Goal: Task Accomplishment & Management: Complete application form

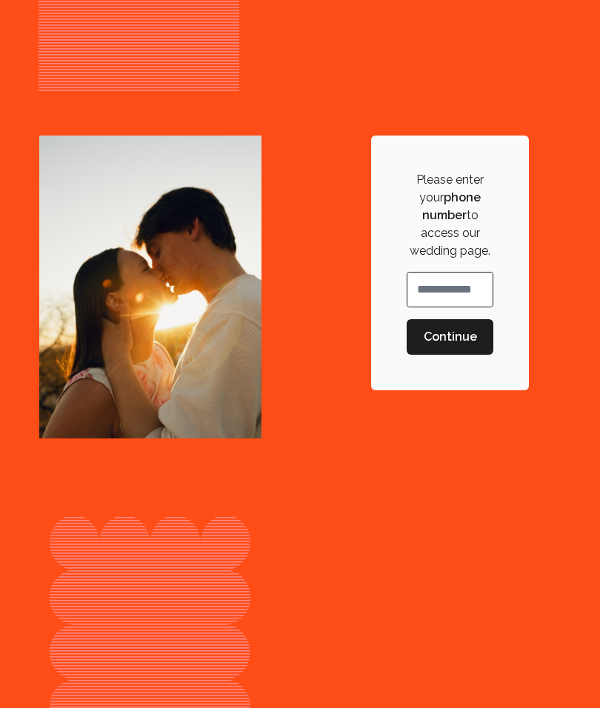
scroll to position [695, 0]
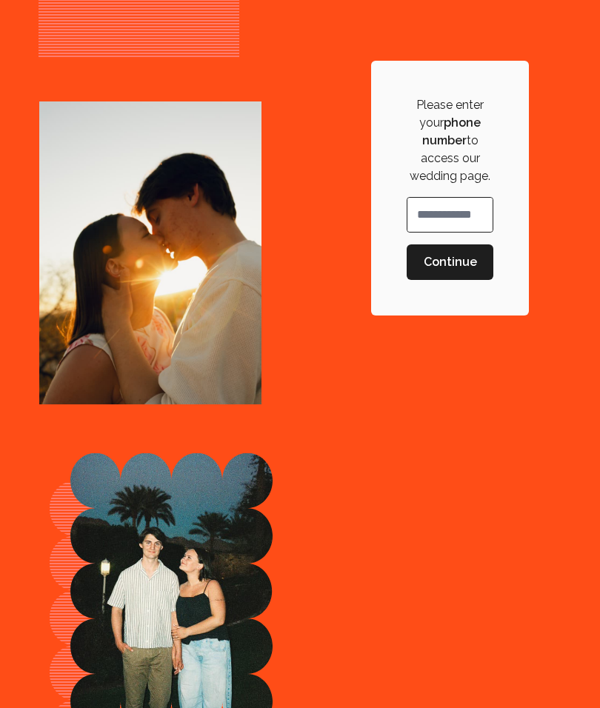
click at [424, 210] on div "Phone Number" at bounding box center [450, 215] width 87 height 36
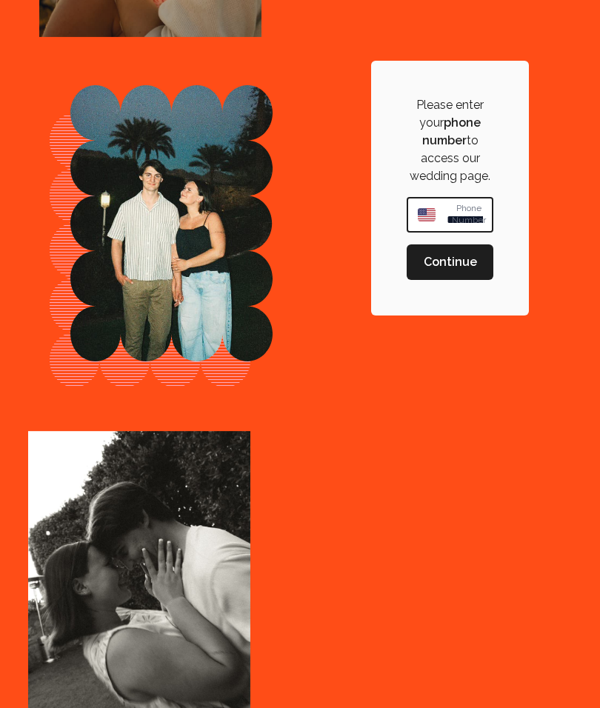
type input "**********"
click at [464, 255] on span "Continue" at bounding box center [450, 262] width 53 height 18
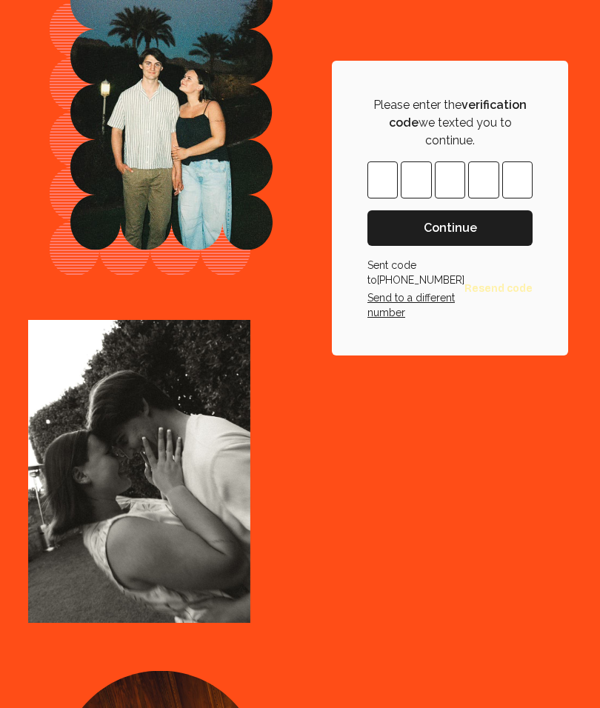
click at [398, 178] on input "Please enter OTP character 1" at bounding box center [382, 179] width 30 height 37
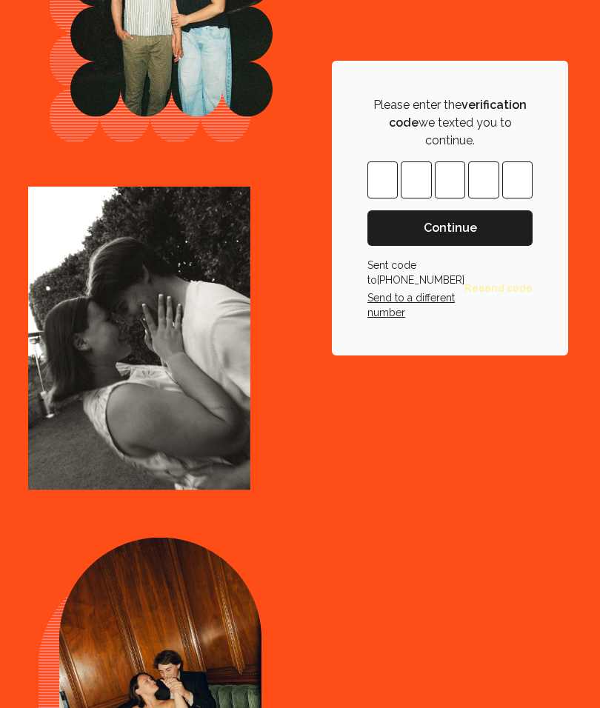
type input "*"
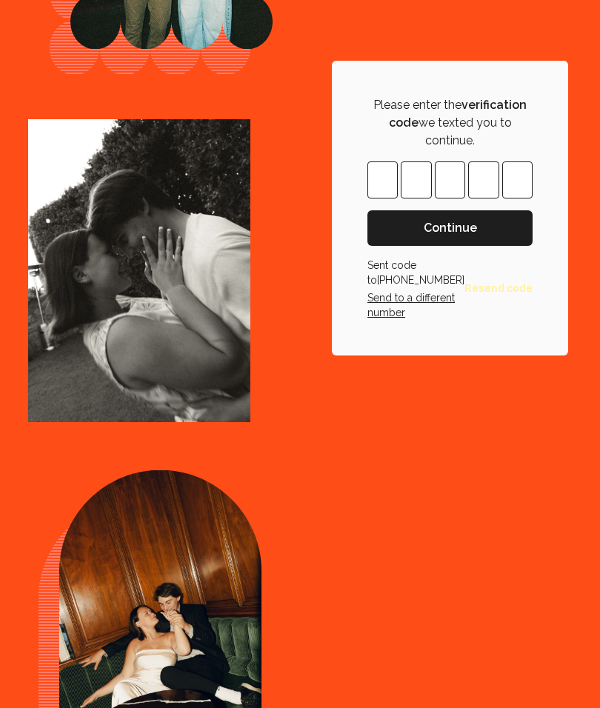
click at [472, 241] on button "Continue" at bounding box center [449, 228] width 165 height 36
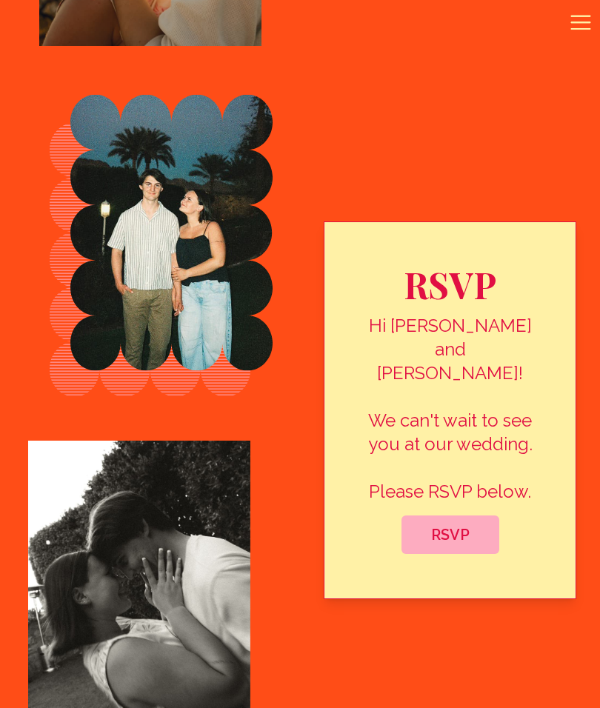
scroll to position [747, 0]
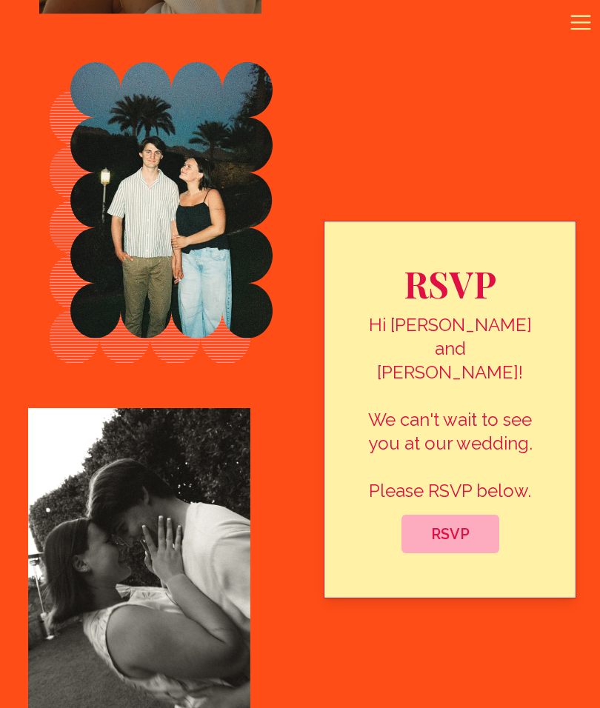
click at [461, 515] on button "RSVP" at bounding box center [450, 534] width 98 height 39
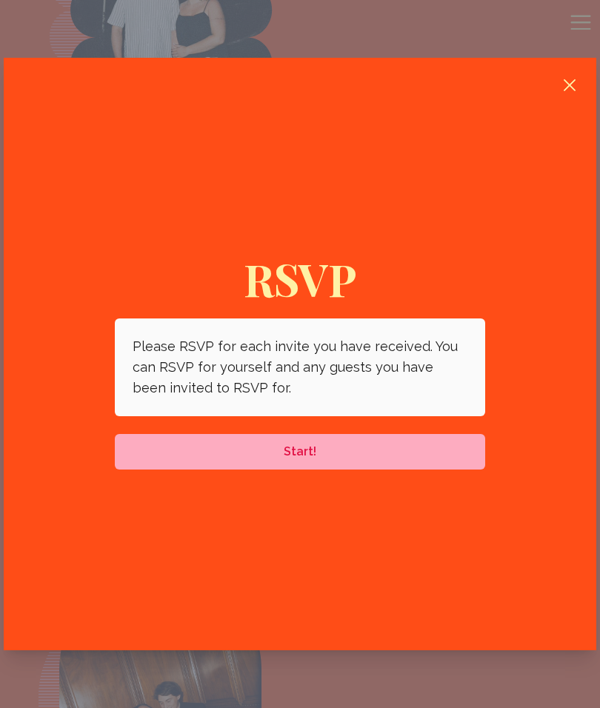
click at [413, 364] on p "Please RSVP for each invite you have received. You can RSVP for yourself and an…" at bounding box center [300, 367] width 335 height 62
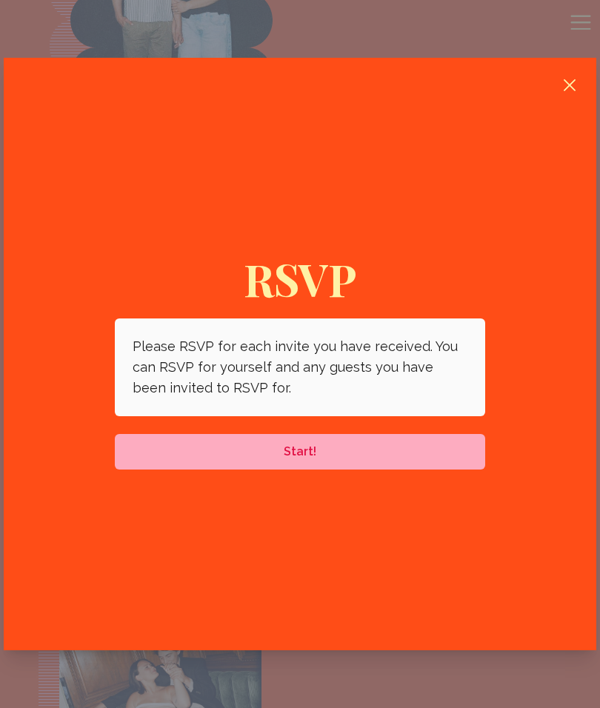
click at [324, 455] on span "Start!" at bounding box center [300, 452] width 347 height 18
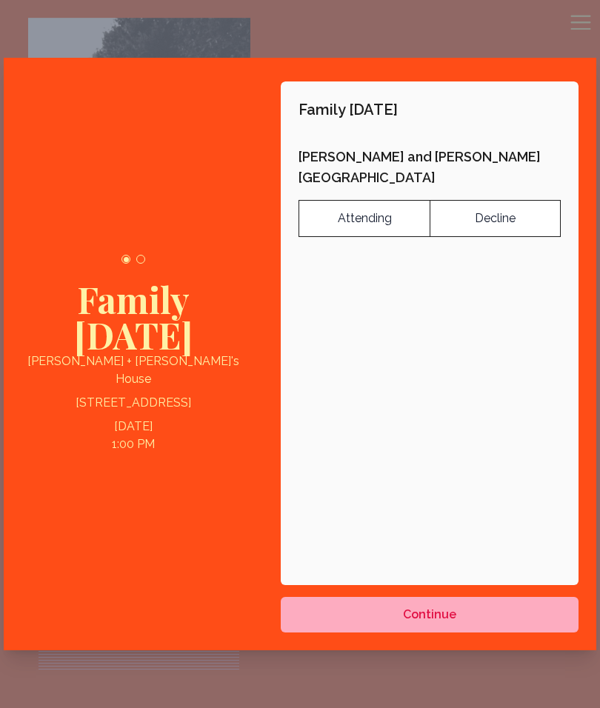
click at [349, 200] on label "Attending" at bounding box center [364, 218] width 131 height 37
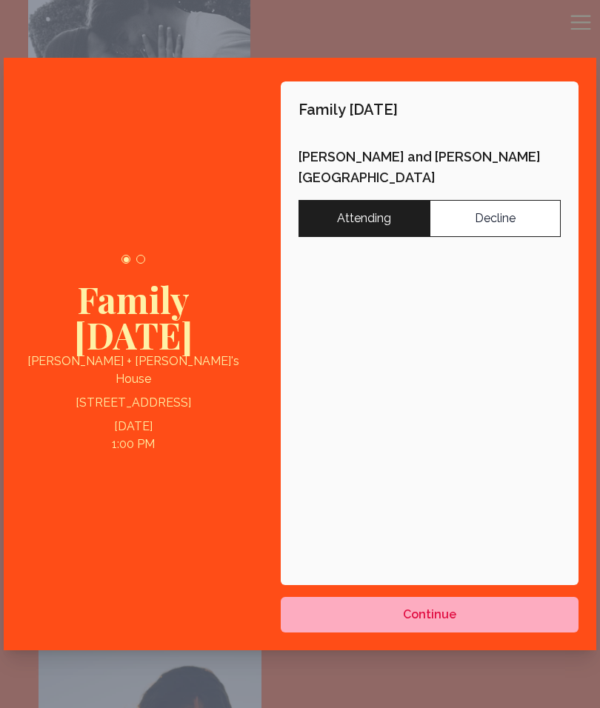
click at [479, 333] on div "Family [DATE] [PERSON_NAME] and [PERSON_NAME] Attending Decline" at bounding box center [430, 333] width 298 height 504
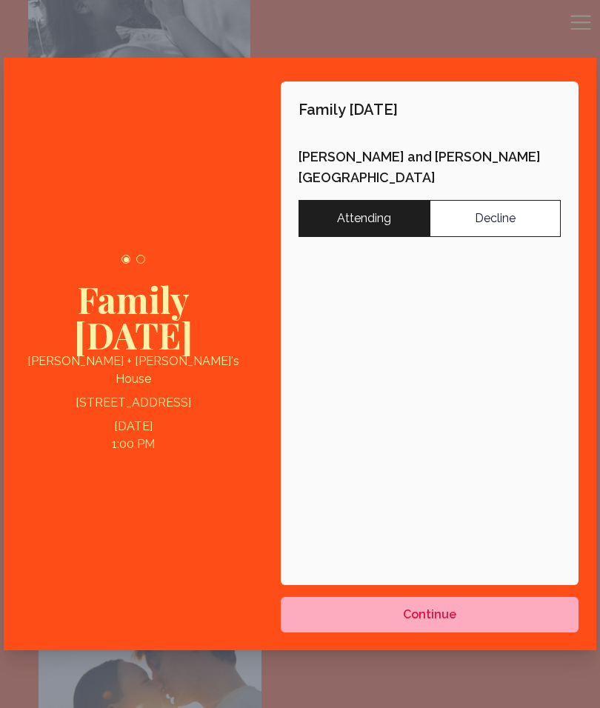
click at [444, 613] on span "Continue" at bounding box center [429, 615] width 53 height 18
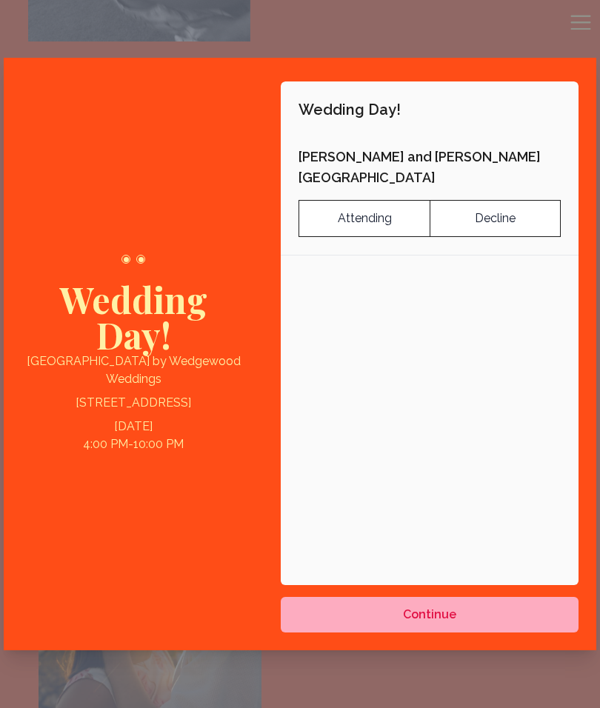
click at [370, 200] on label "Attending" at bounding box center [364, 218] width 131 height 37
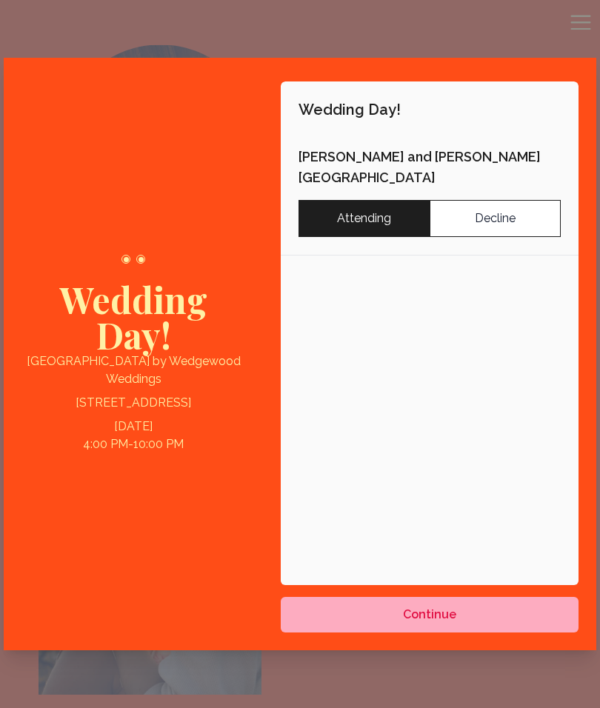
click at [426, 613] on span "Continue" at bounding box center [429, 615] width 53 height 18
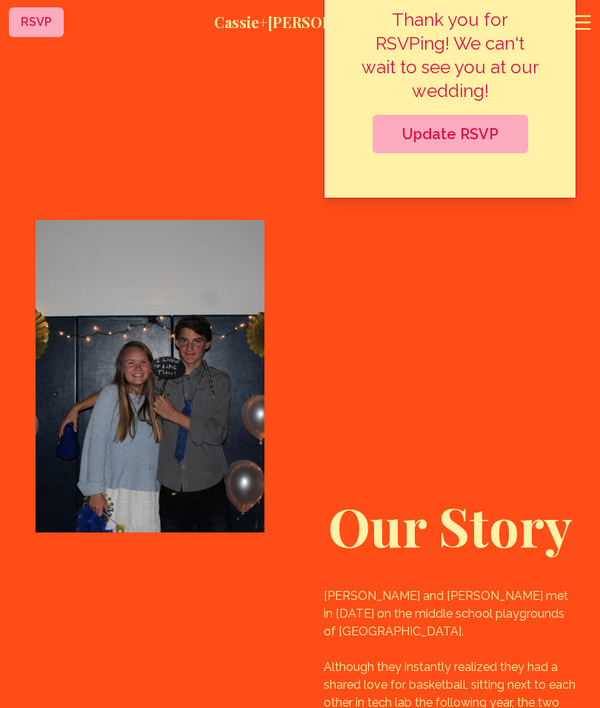
scroll to position [957, 0]
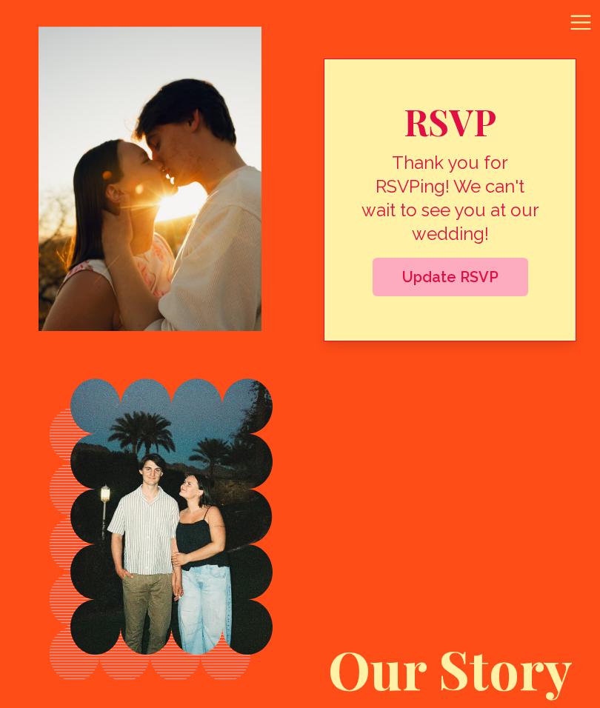
click at [463, 279] on span "Update RSVP" at bounding box center [450, 277] width 132 height 18
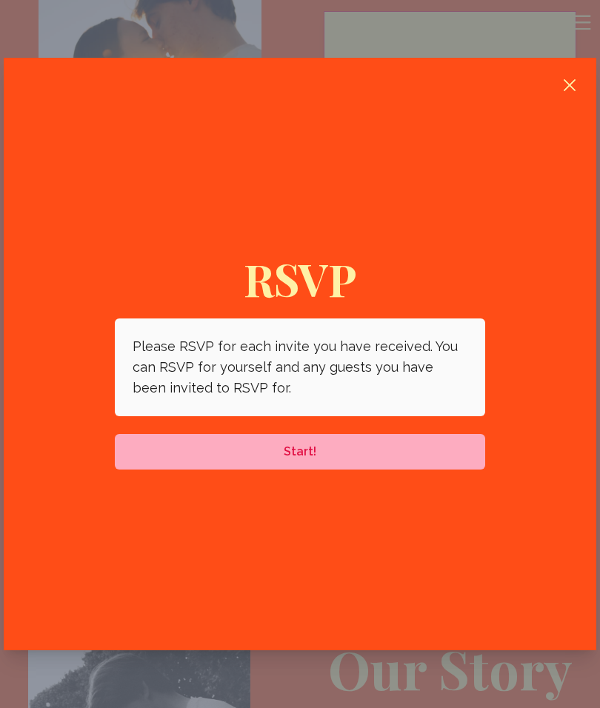
click at [571, 80] on icon "button" at bounding box center [570, 85] width 18 height 18
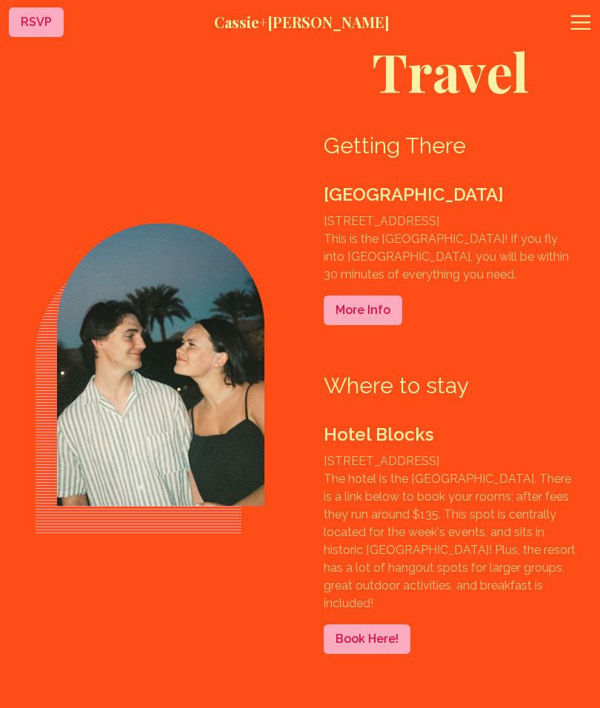
scroll to position [3155, 0]
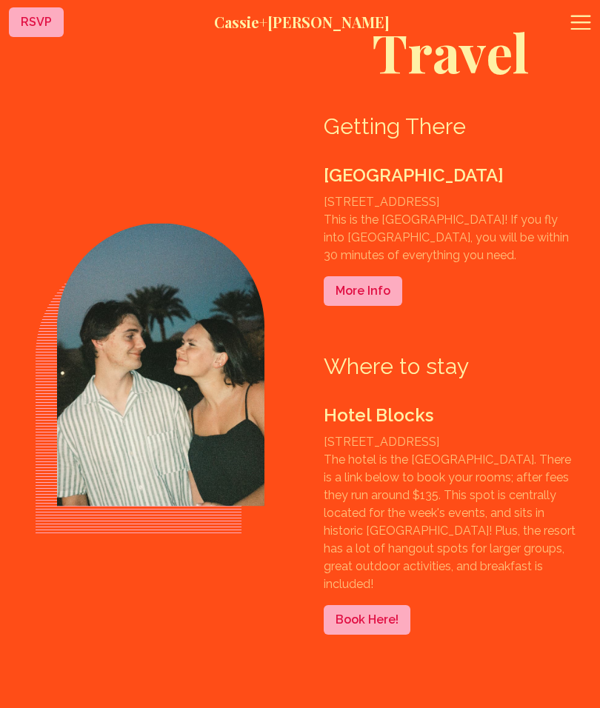
click at [361, 619] on link "Book Here!" at bounding box center [367, 620] width 87 height 30
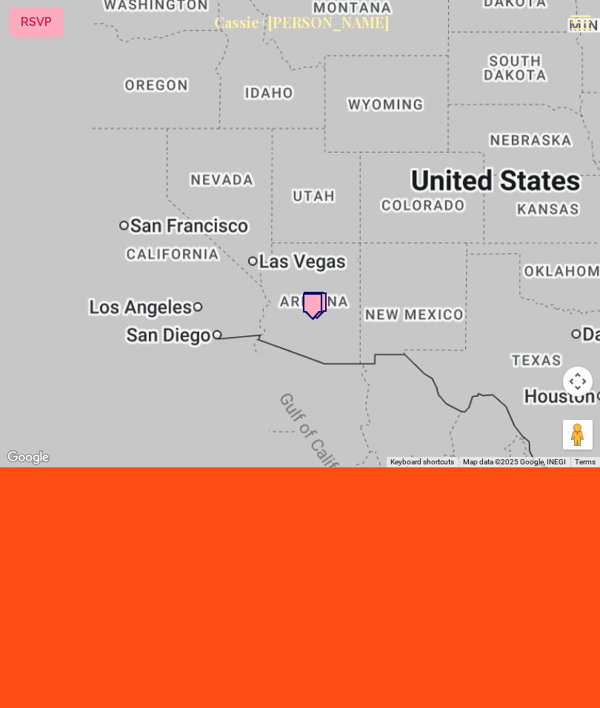
scroll to position [4796, 0]
